Goal: Task Accomplishment & Management: Use online tool/utility

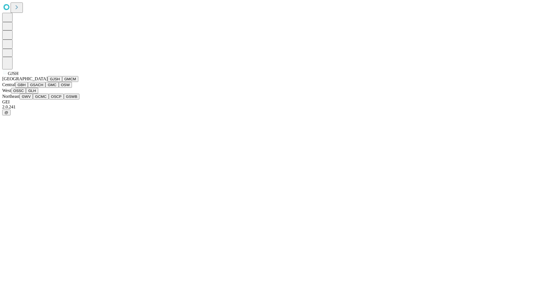
click at [48, 82] on button "GJSH" at bounding box center [55, 79] width 15 height 6
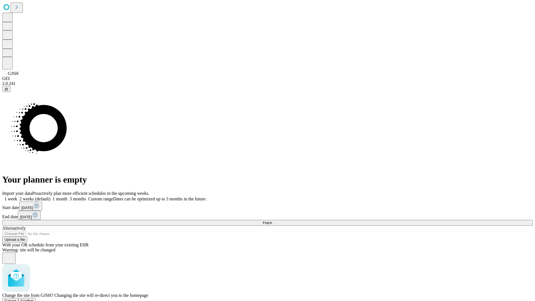
click at [34, 299] on span "Confirm" at bounding box center [27, 301] width 13 height 4
click at [50, 197] on label "2 weeks (default)" at bounding box center [33, 199] width 33 height 5
click at [272, 221] on span "Fetch" at bounding box center [267, 223] width 9 height 4
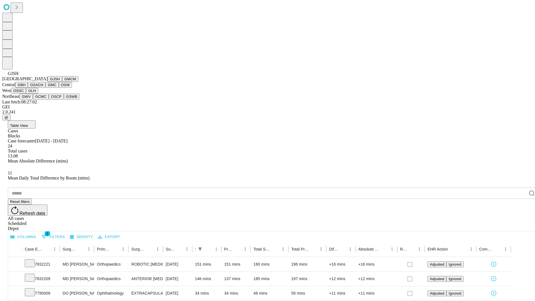
click at [62, 82] on button "GMCM" at bounding box center [70, 79] width 16 height 6
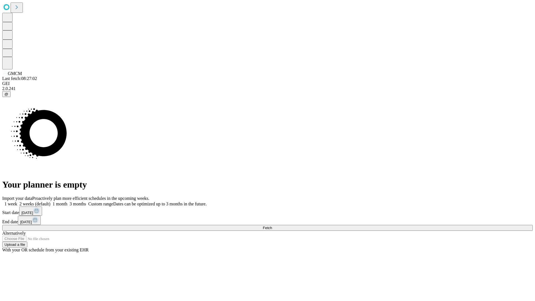
click at [50, 202] on label "2 weeks (default)" at bounding box center [33, 204] width 33 height 5
click at [272, 226] on span "Fetch" at bounding box center [267, 228] width 9 height 4
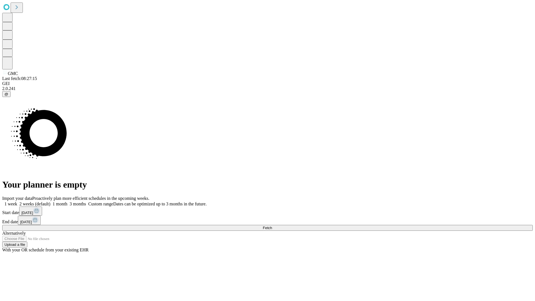
click at [50, 202] on label "2 weeks (default)" at bounding box center [33, 204] width 33 height 5
click at [272, 226] on span "Fetch" at bounding box center [267, 228] width 9 height 4
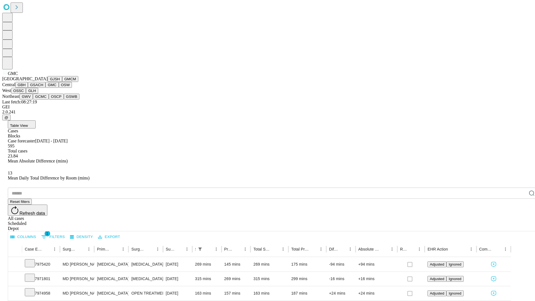
click at [59, 88] on button "OSW" at bounding box center [65, 85] width 13 height 6
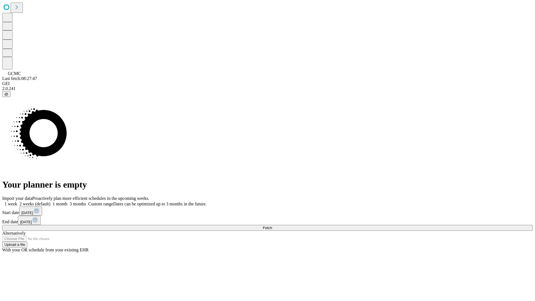
click at [50, 202] on label "2 weeks (default)" at bounding box center [33, 204] width 33 height 5
click at [272, 226] on span "Fetch" at bounding box center [267, 228] width 9 height 4
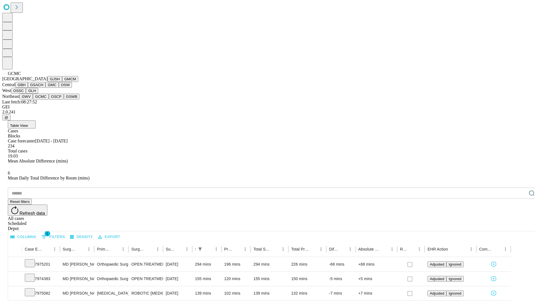
click at [49, 100] on button "OSCP" at bounding box center [56, 97] width 15 height 6
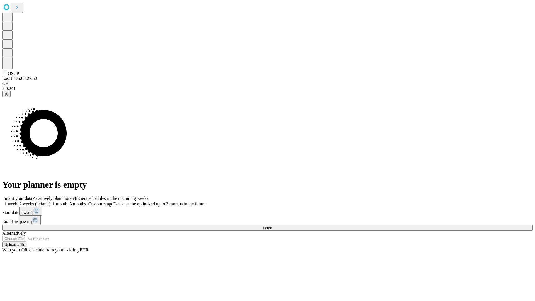
click at [272, 226] on span "Fetch" at bounding box center [267, 228] width 9 height 4
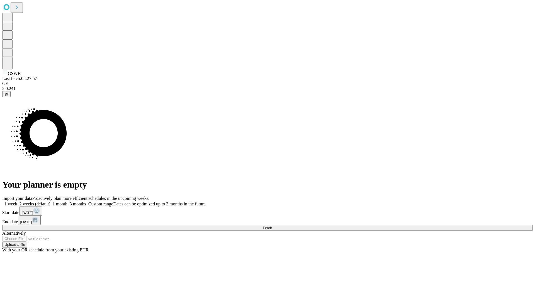
click at [50, 202] on label "2 weeks (default)" at bounding box center [33, 204] width 33 height 5
click at [272, 226] on span "Fetch" at bounding box center [267, 228] width 9 height 4
